Goal: Task Accomplishment & Management: Manage account settings

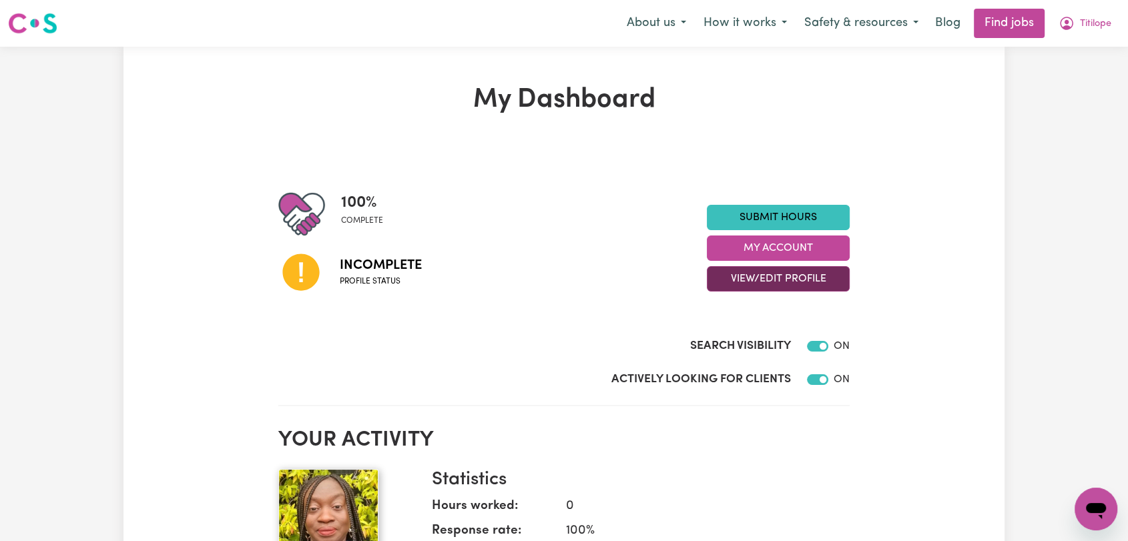
click at [781, 273] on button "View/Edit Profile" at bounding box center [778, 278] width 143 height 25
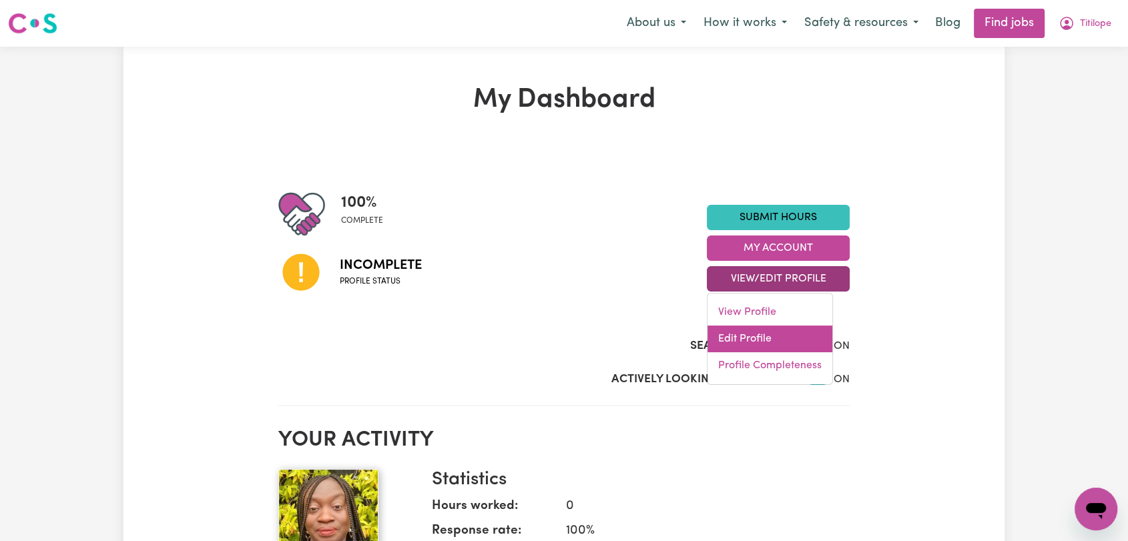
click at [761, 332] on link "Edit Profile" at bounding box center [769, 339] width 125 height 27
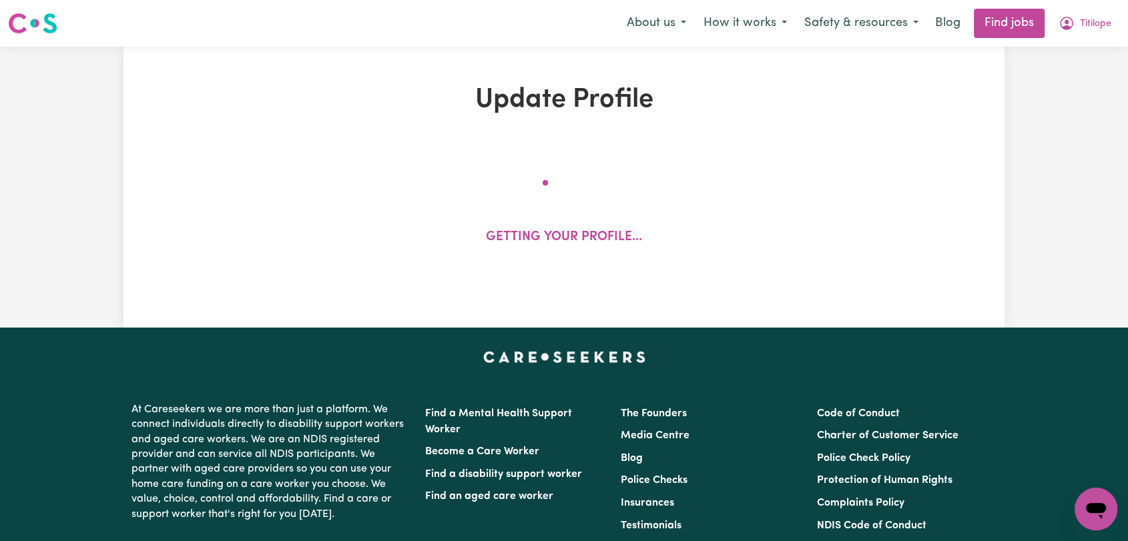
select select "[DEMOGRAPHIC_DATA]"
select select "[DEMOGRAPHIC_DATA] Citizen"
select select "Studying a healthcare related degree or qualification"
select select "115"
select select "162"
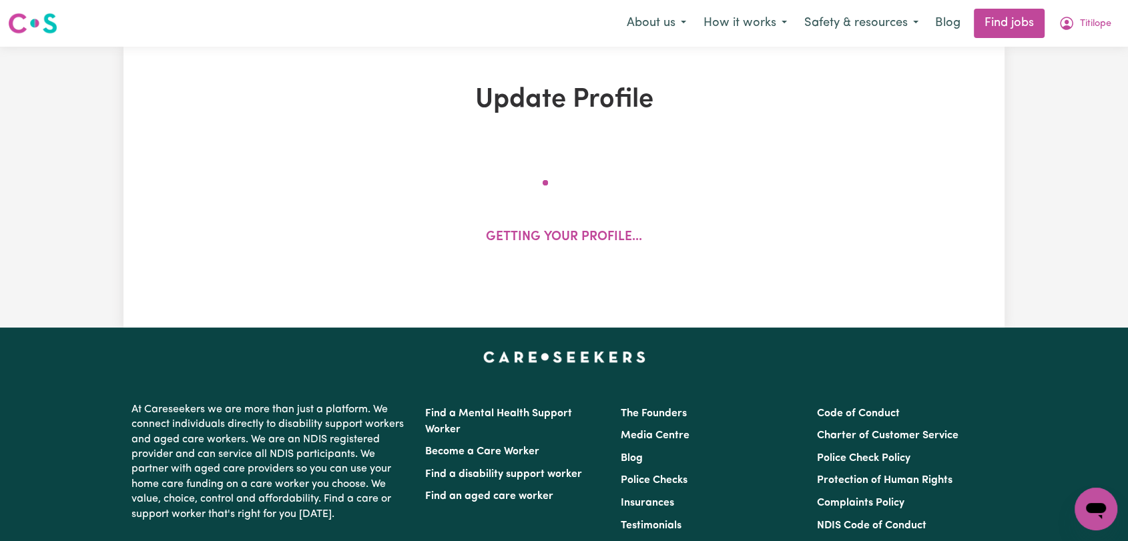
select select "162"
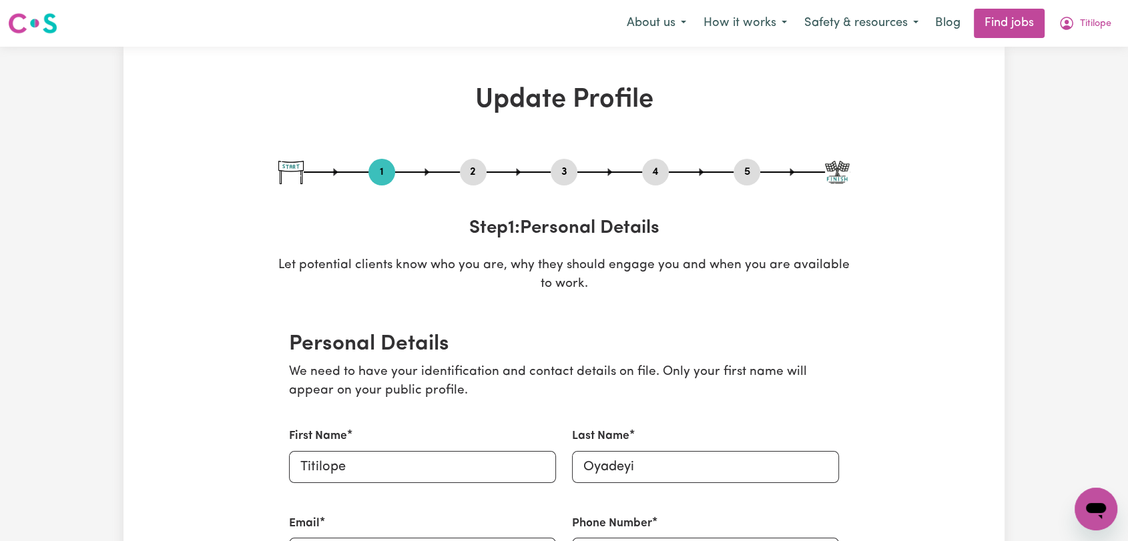
click at [468, 172] on button "2" at bounding box center [473, 172] width 27 height 17
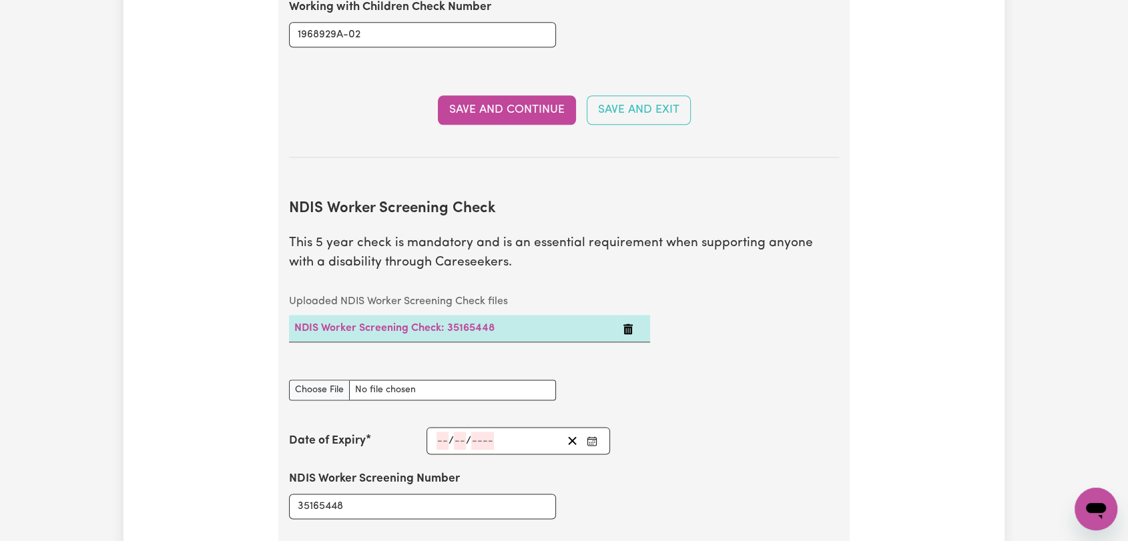
scroll to position [1631, 0]
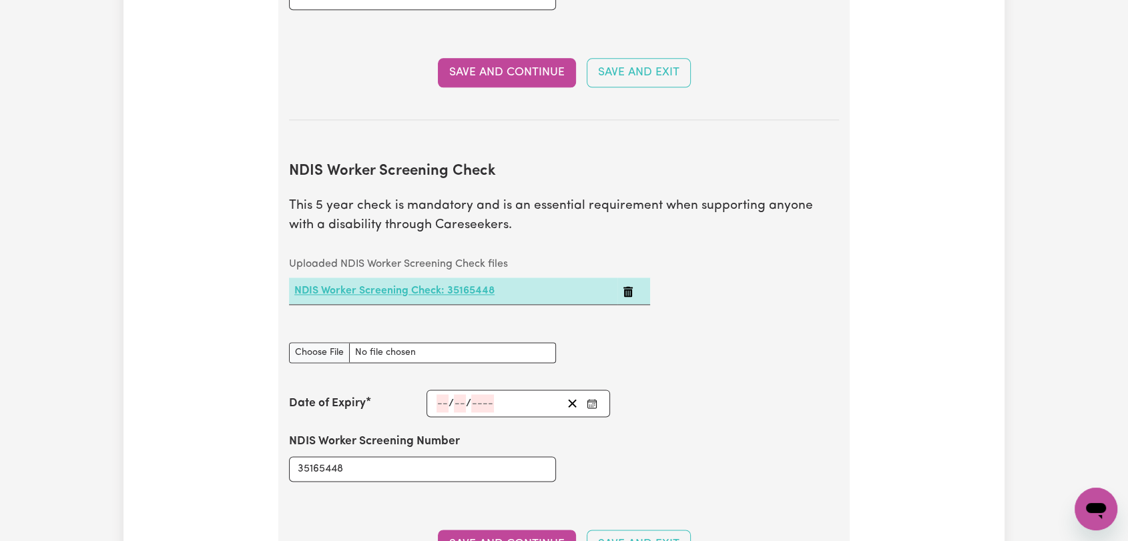
click at [420, 286] on link "NDIS Worker Screening Check: 35165448" at bounding box center [394, 291] width 200 height 11
click at [440, 394] on input "number" at bounding box center [442, 403] width 12 height 18
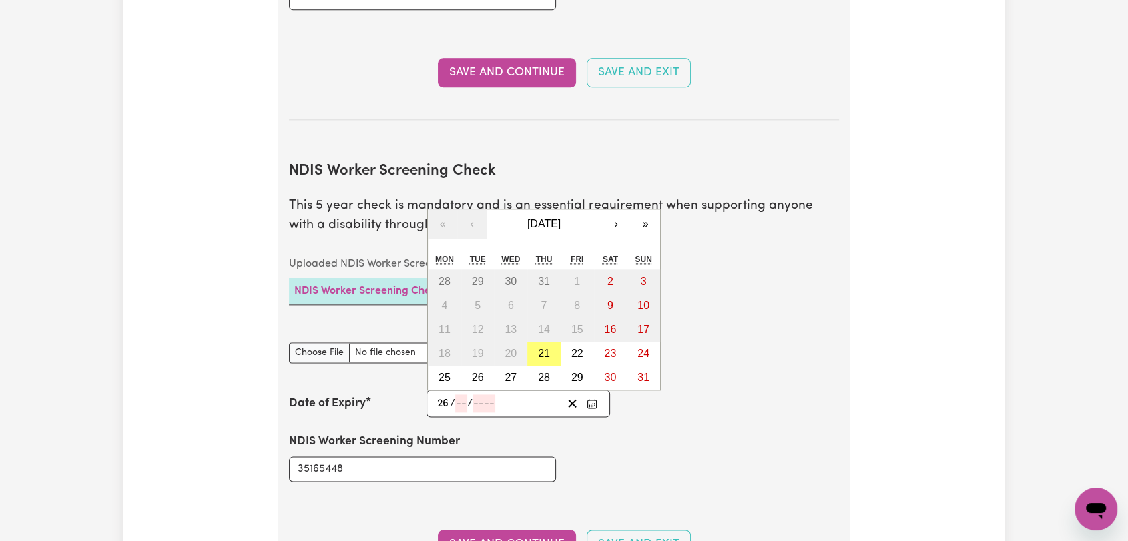
type input "26"
type input "05"
type input "202"
type input "2026-05-26"
type input "5"
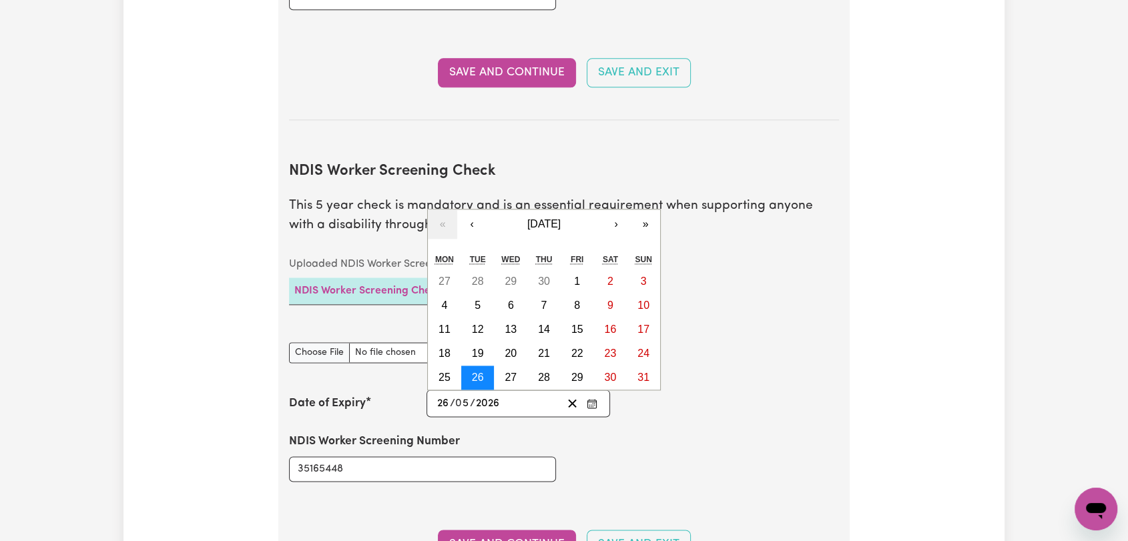
type input "2026"
click at [476, 372] on abbr "26" at bounding box center [478, 377] width 12 height 11
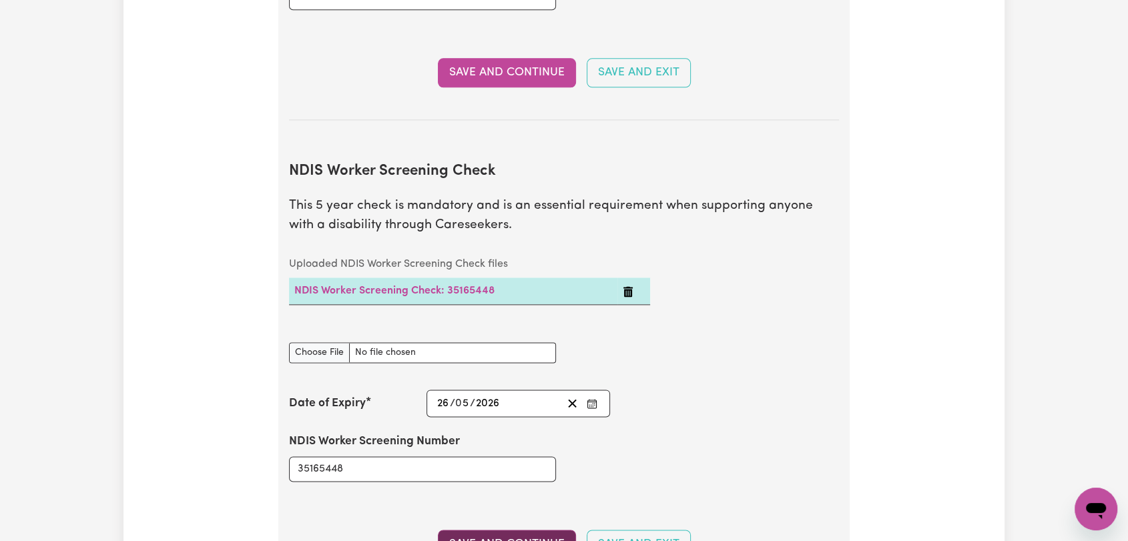
click at [498, 530] on button "Save and Continue" at bounding box center [507, 544] width 138 height 29
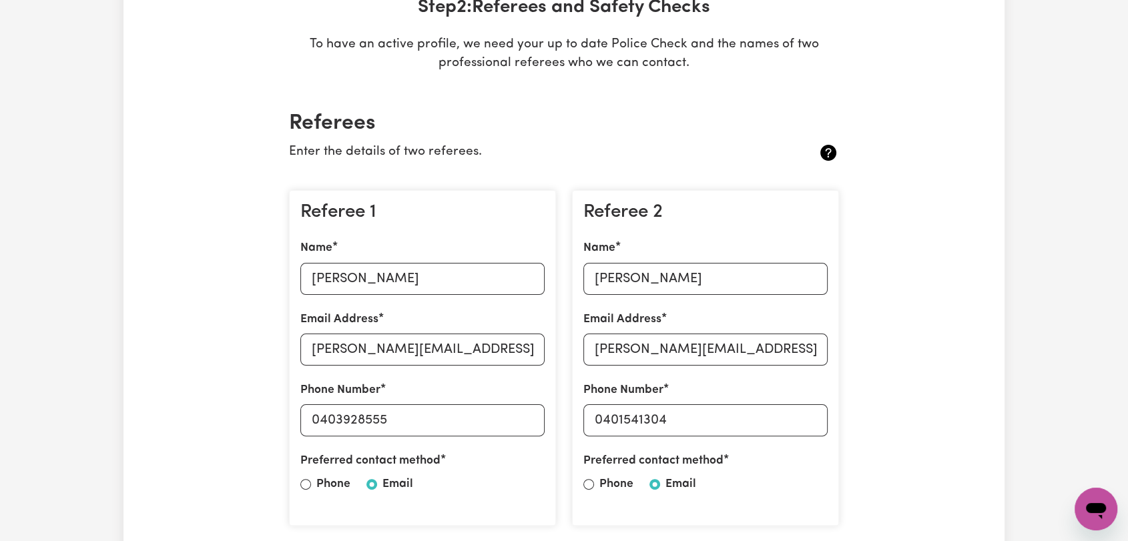
scroll to position [0, 0]
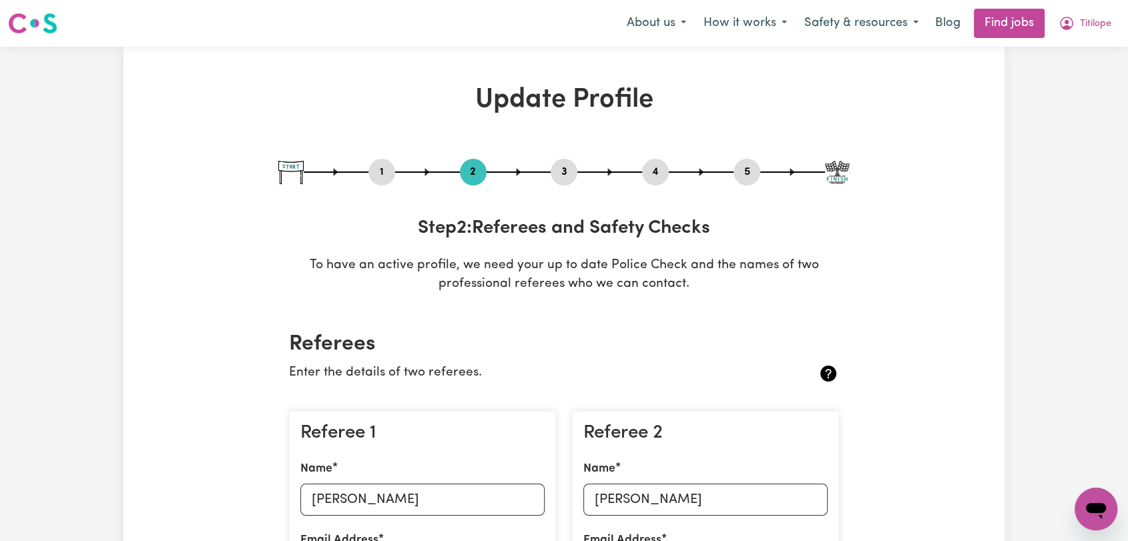
click at [560, 173] on button "3" at bounding box center [564, 172] width 27 height 17
select select "2020"
select select "2011"
select select "2012"
select select "2016"
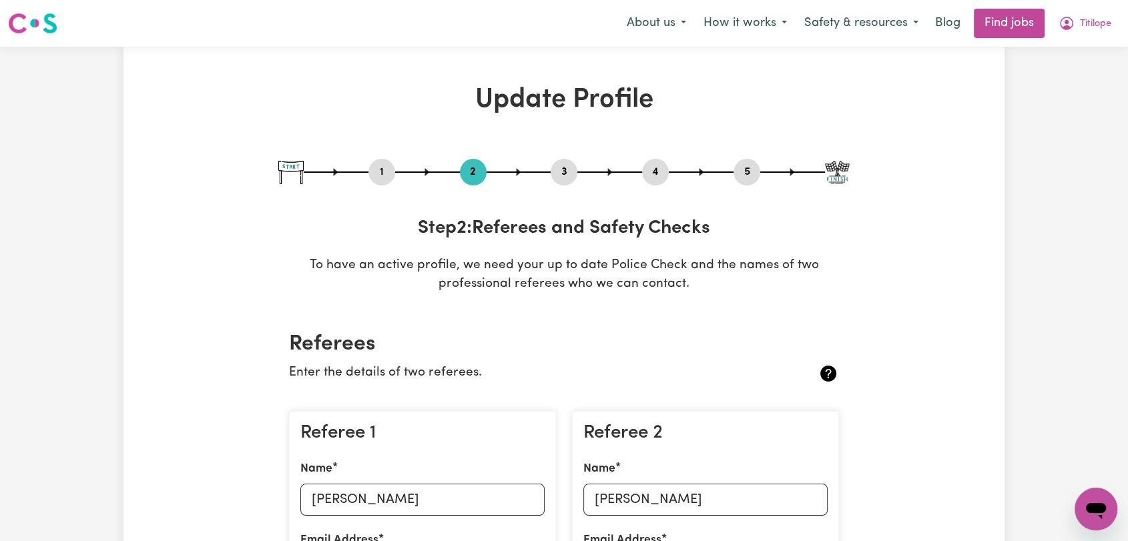
select select "2017"
select select "2011"
select select "2014"
select select "2012"
select select "2013"
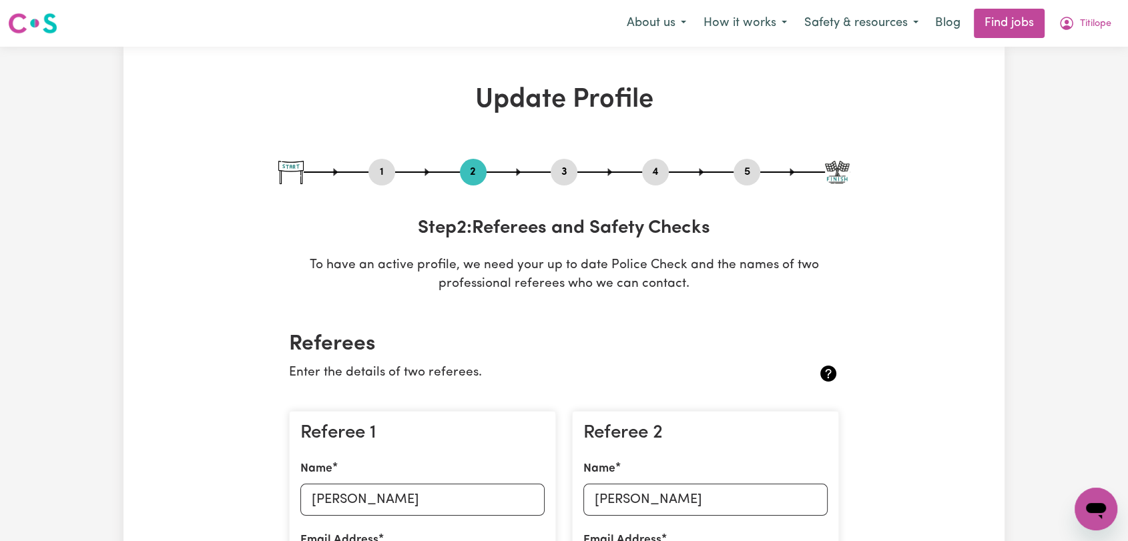
select select "2015"
select select "2019"
select select "2009"
select select "2011"
select select "Certificate III (Individual Support)"
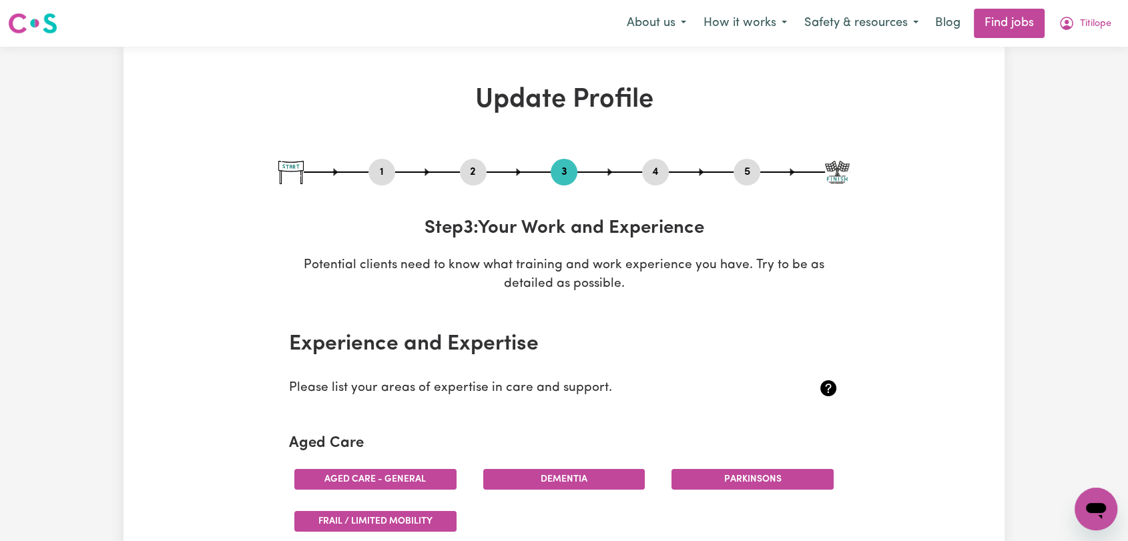
click at [663, 172] on button "4" at bounding box center [655, 172] width 27 height 17
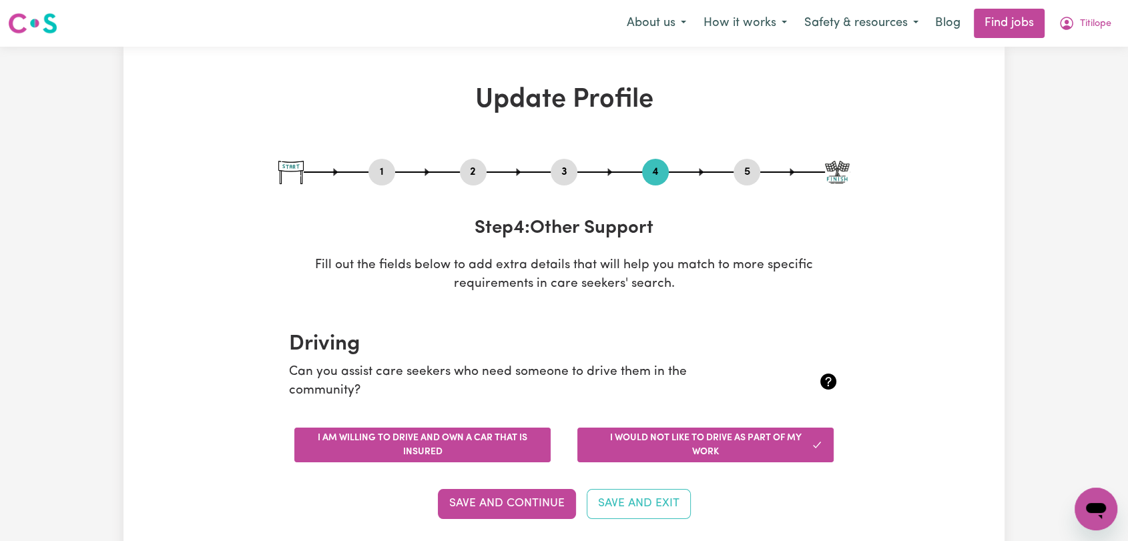
click at [383, 440] on button "I am willing to drive and own a car that is insured" at bounding box center [422, 445] width 256 height 35
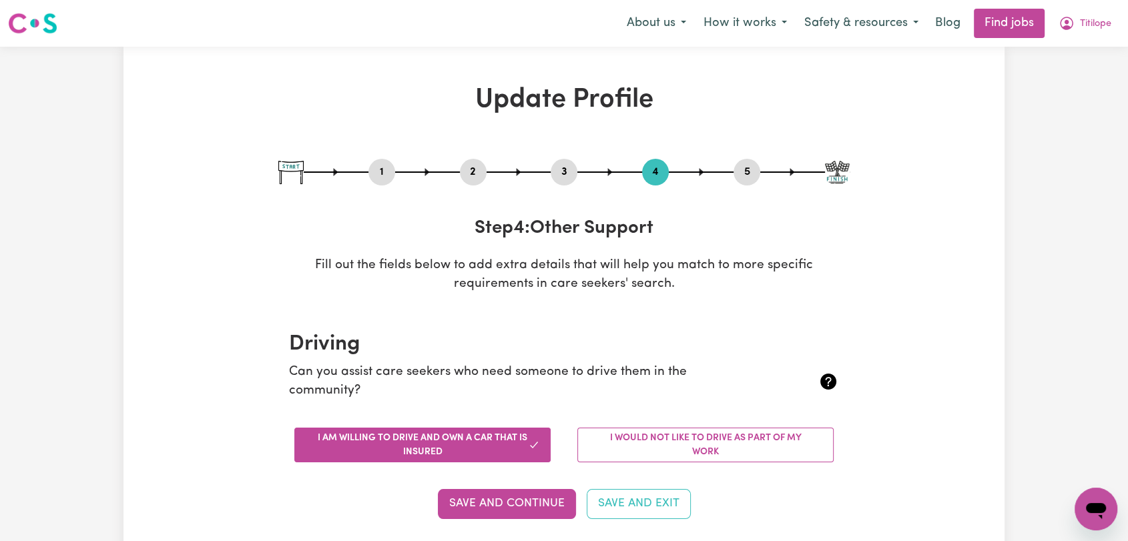
drag, startPoint x: 475, startPoint y: 495, endPoint x: 539, endPoint y: 444, distance: 81.3
click at [475, 496] on button "Save and Continue" at bounding box center [507, 503] width 138 height 29
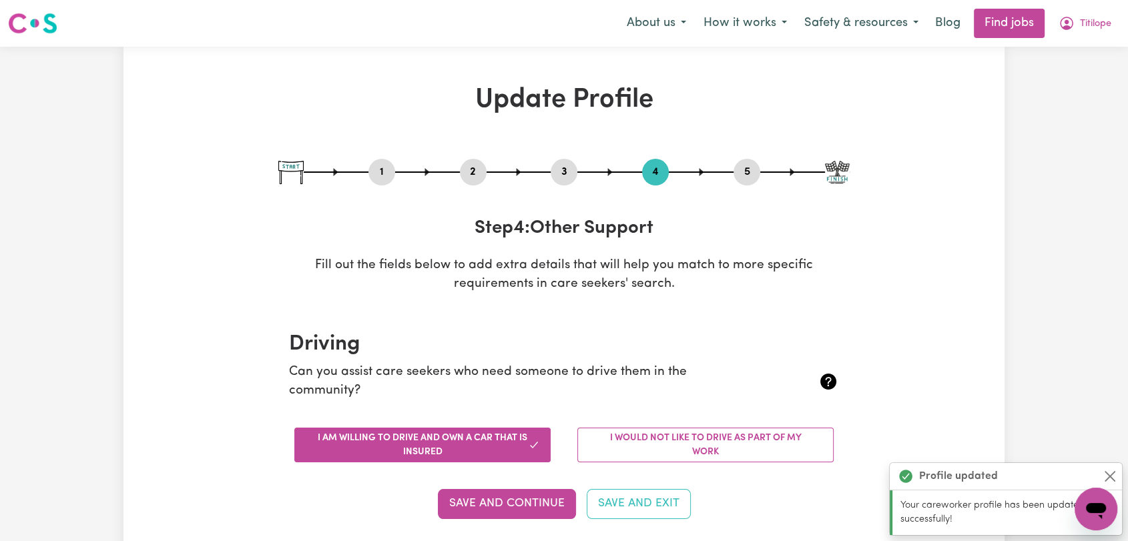
click at [743, 162] on div "5" at bounding box center [746, 172] width 27 height 27
click at [745, 174] on button "5" at bounding box center [746, 172] width 27 height 17
select select "I am providing services by being employed by an organisation"
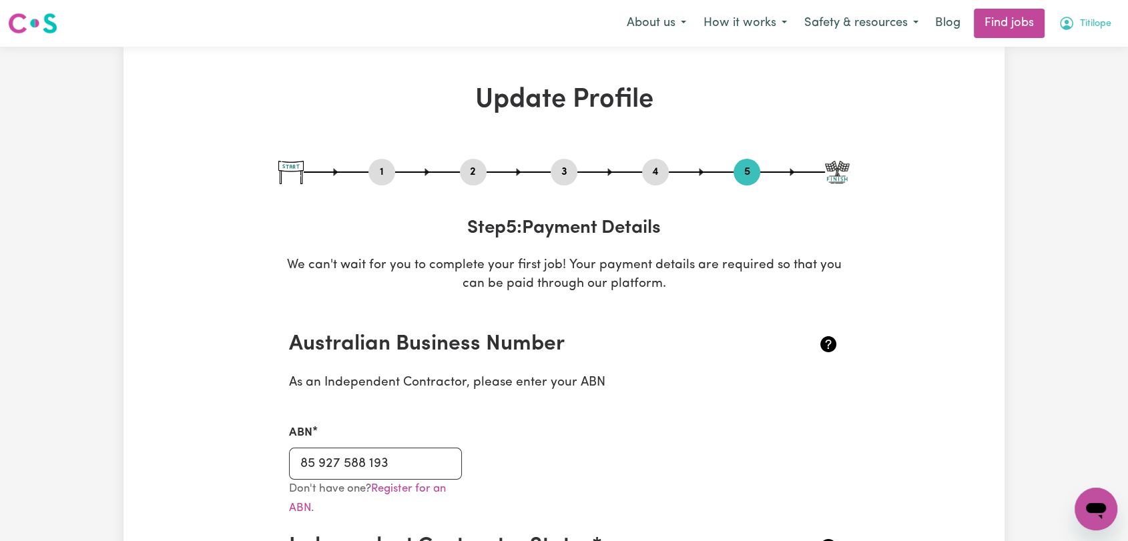
click at [1085, 19] on span "Titilope" at bounding box center [1095, 24] width 31 height 15
click at [1040, 107] on link "Logout" at bounding box center [1066, 101] width 105 height 25
